Goal: Task Accomplishment & Management: Manage account settings

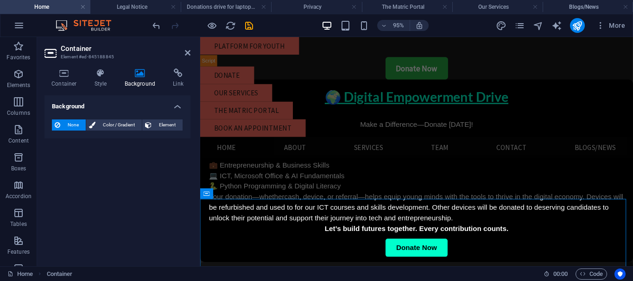
scroll to position [2591, 0]
click at [186, 51] on icon at bounding box center [188, 52] width 6 height 7
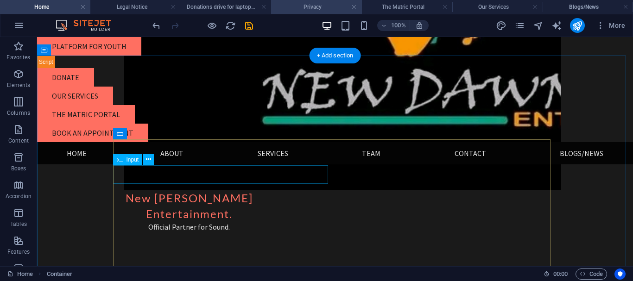
scroll to position [2374, 0]
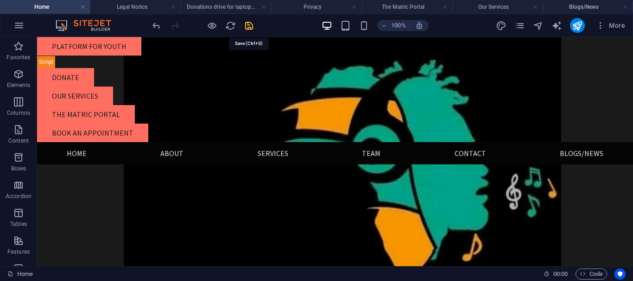
click at [252, 25] on icon "save" at bounding box center [249, 25] width 11 height 11
click at [521, 24] on icon "pages" at bounding box center [519, 25] width 11 height 11
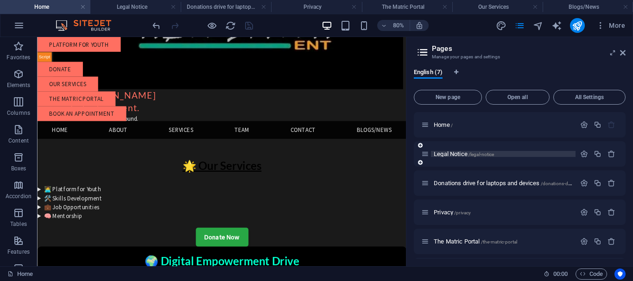
scroll to position [57, 0]
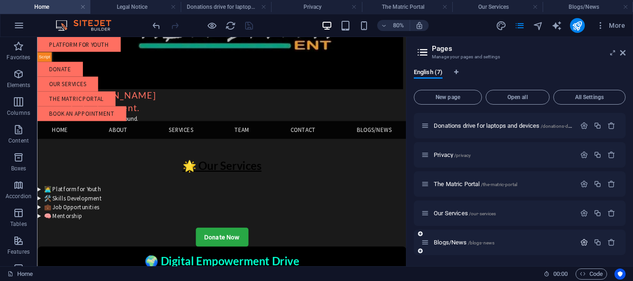
click at [582, 241] on icon "button" at bounding box center [584, 243] width 8 height 8
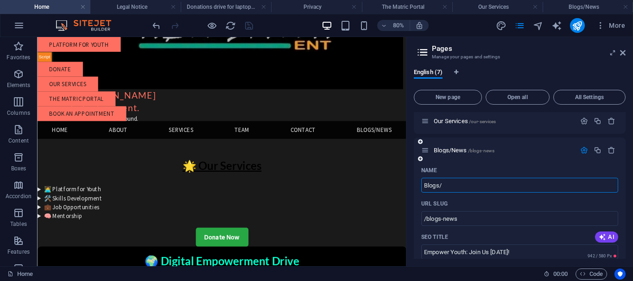
type input "Blogs"
type input "/blogs"
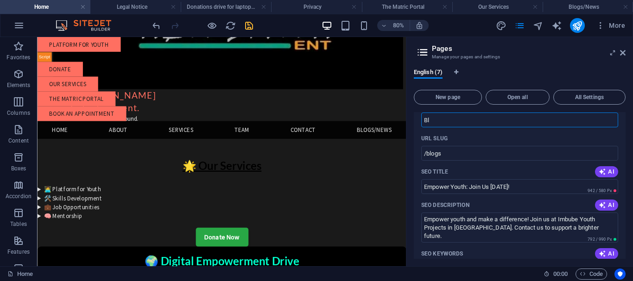
type input "B"
type input "News"
type input "/"
type input "News"
type input "/news"
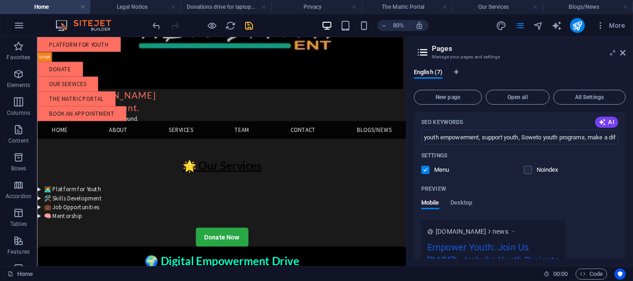
scroll to position [349, 0]
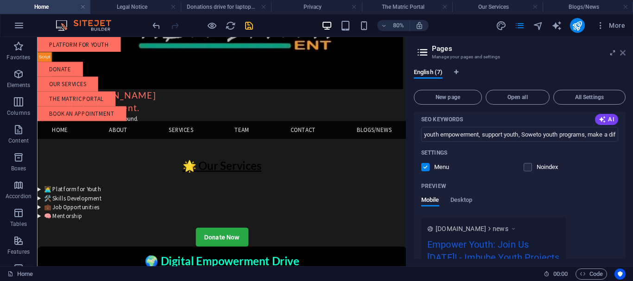
type input "News"
click at [622, 55] on icon at bounding box center [623, 52] width 6 height 7
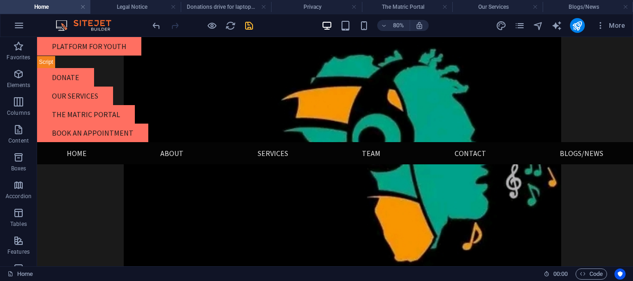
scroll to position [2374, 0]
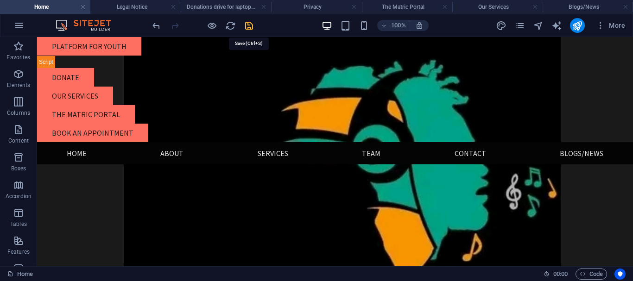
click at [249, 23] on icon "save" at bounding box center [249, 25] width 11 height 11
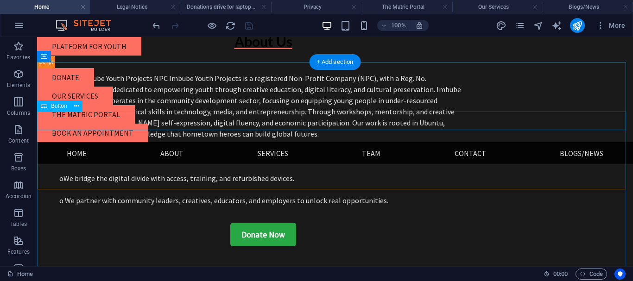
scroll to position [0, 0]
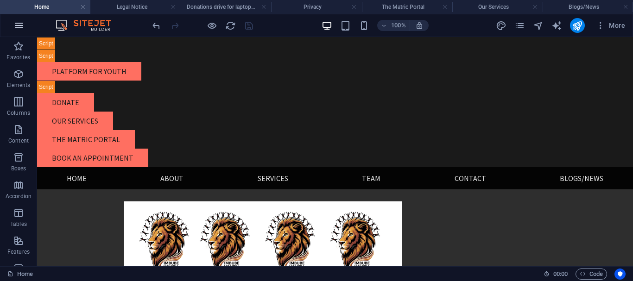
click at [16, 22] on icon "button" at bounding box center [18, 25] width 11 height 11
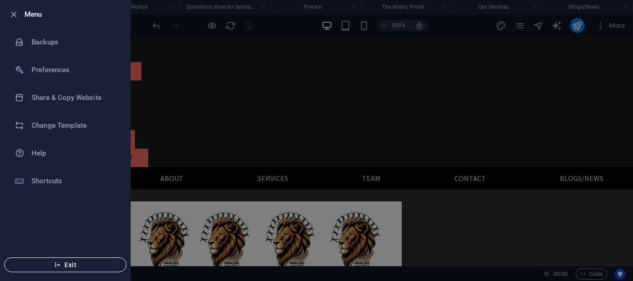
click at [70, 261] on button "Exit" at bounding box center [65, 265] width 122 height 15
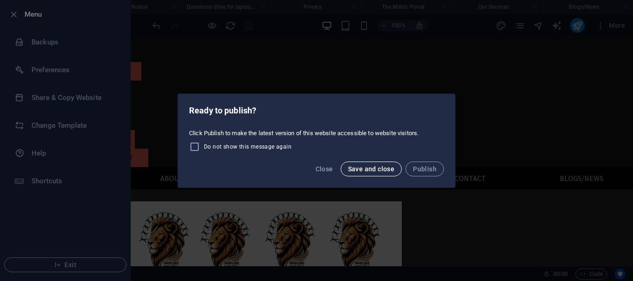
click at [358, 171] on span "Save and close" at bounding box center [371, 168] width 47 height 7
